Goal: Find specific page/section: Find specific page/section

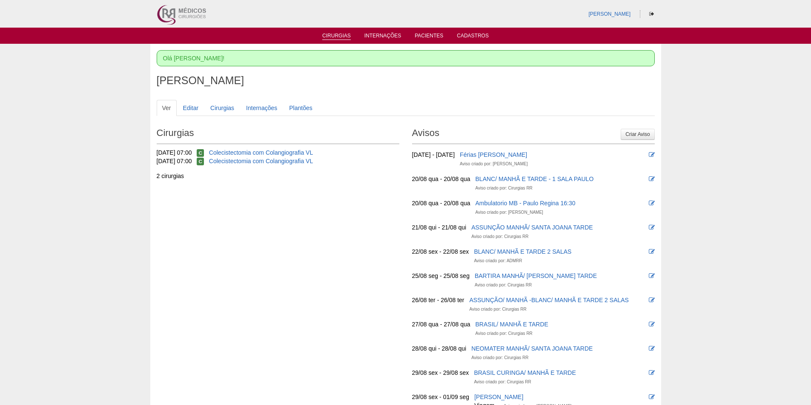
click at [342, 37] on link "Cirurgias" at bounding box center [336, 36] width 29 height 7
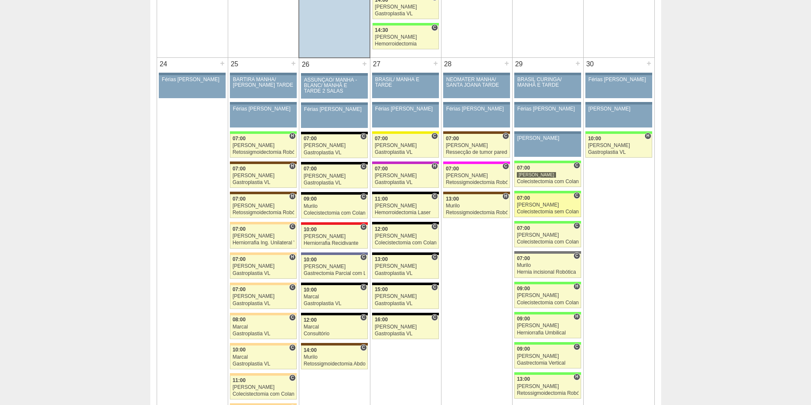
scroll to position [1827, 0]
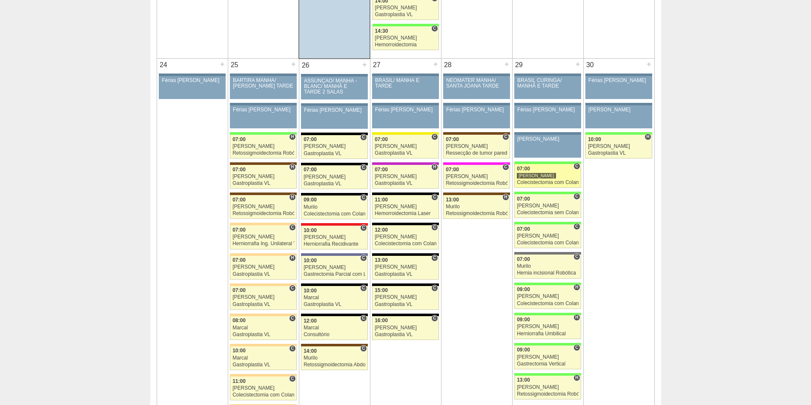
click at [544, 183] on div "Colecistectomia com Colangiografia VL" at bounding box center [548, 183] width 62 height 6
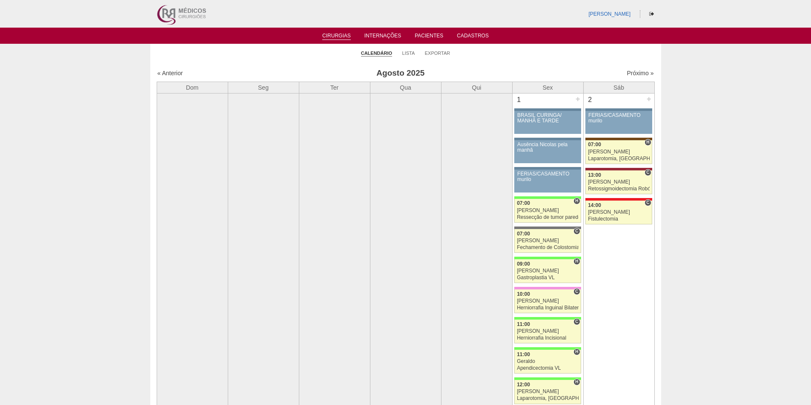
scroll to position [1827, 0]
